Goal: Information Seeking & Learning: Stay updated

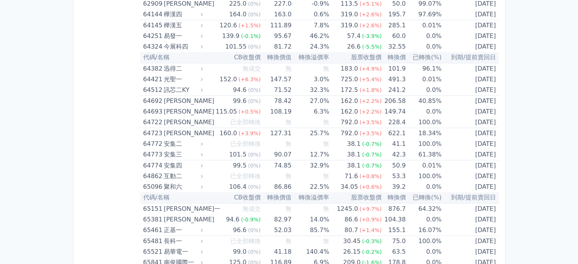
scroll to position [3331, 0]
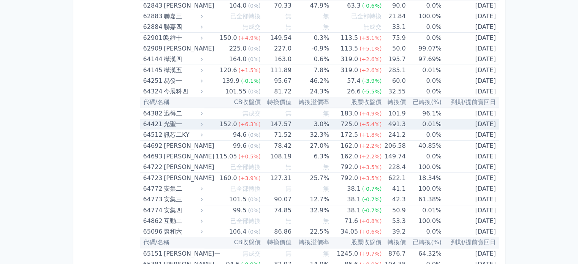
click at [272, 119] on td "147.57" at bounding box center [276, 124] width 31 height 11
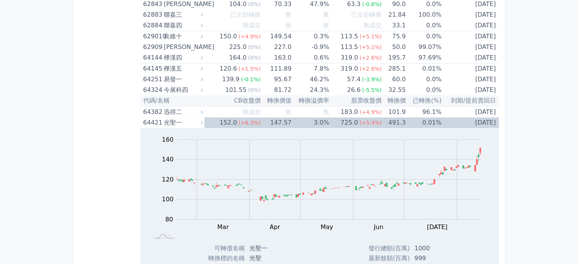
scroll to position [3314, 0]
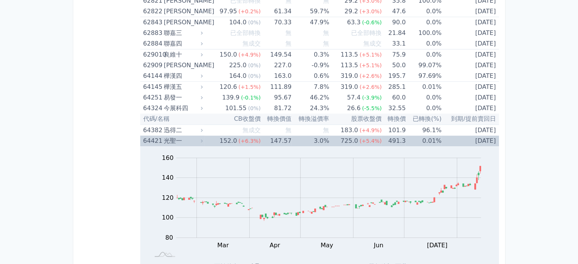
click at [211, 136] on td "152.0 (+6.3%)" at bounding box center [232, 141] width 56 height 11
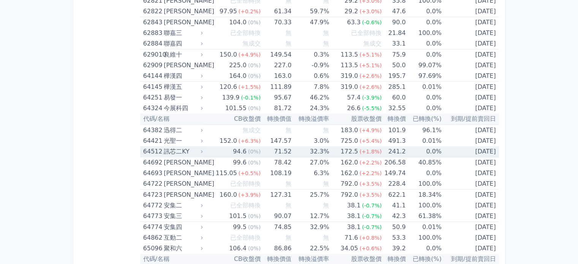
click at [198, 146] on div "訊芯二KY" at bounding box center [183, 151] width 38 height 11
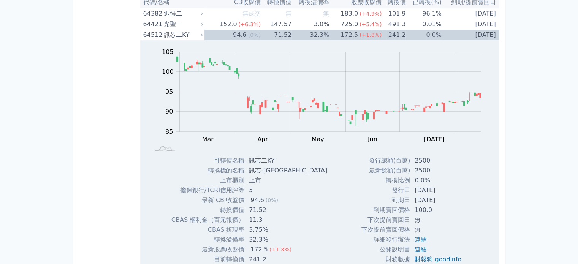
scroll to position [3382, 0]
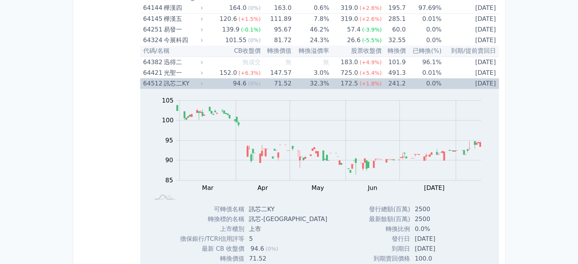
click at [261, 78] on td "71.52" at bounding box center [276, 83] width 31 height 11
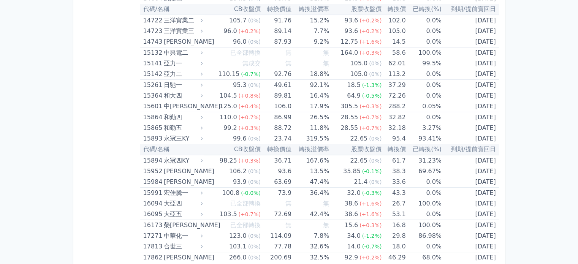
scroll to position [0, 0]
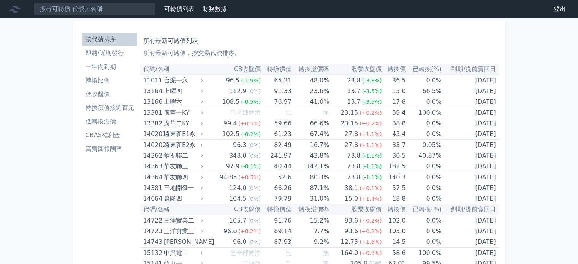
click at [123, 54] on li "即將/近期發行" at bounding box center [109, 53] width 55 height 9
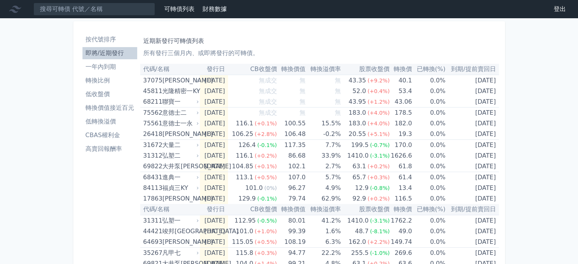
click at [558, 9] on link "登出" at bounding box center [559, 9] width 24 height 12
